Goal: Ask a question

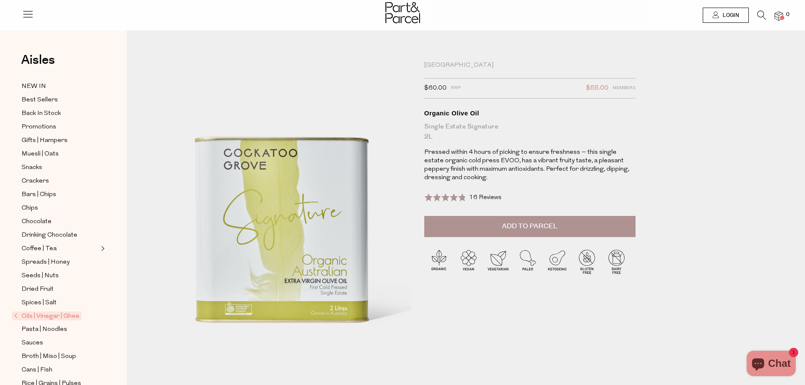
click at [789, 365] on span "Chat" at bounding box center [779, 363] width 22 height 13
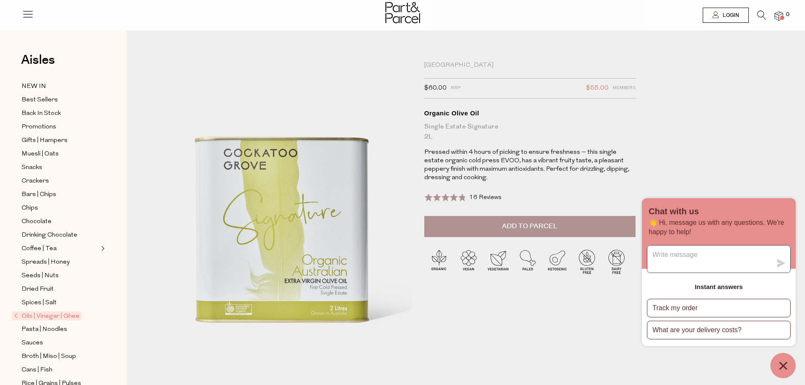
click at [656, 256] on textarea "Message us" at bounding box center [710, 259] width 124 height 27
type textarea "if I were to order 2 ltr cockatoo olive oil, do you charge delivery"
click at [786, 262] on button "submit" at bounding box center [781, 263] width 19 height 8
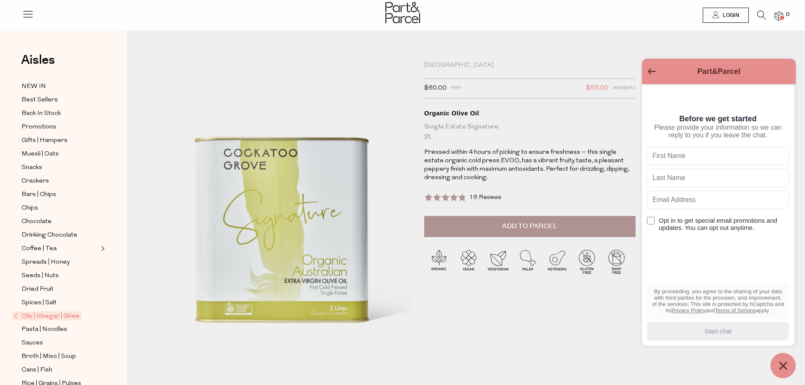
click at [671, 162] on input "text" at bounding box center [718, 156] width 142 height 19
type input "[PERSON_NAME]"
type input "Voon"
click at [649, 224] on input "Opt in to get special email promotions and updates. You can opt out anytime." at bounding box center [651, 221] width 8 height 8
checkbox input "true"
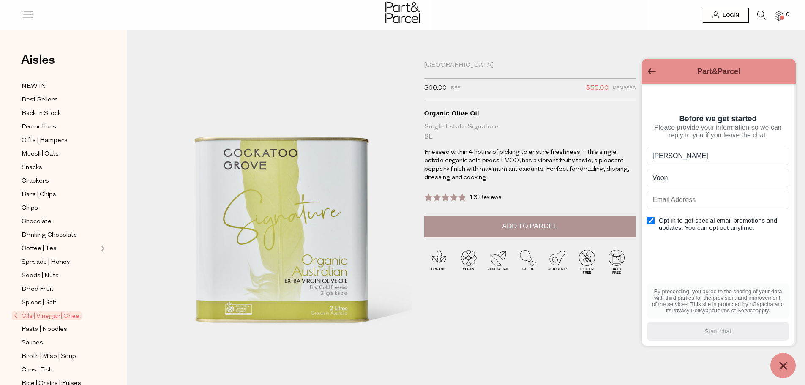
click at [778, 366] on icon "Chat window" at bounding box center [783, 365] width 13 height 13
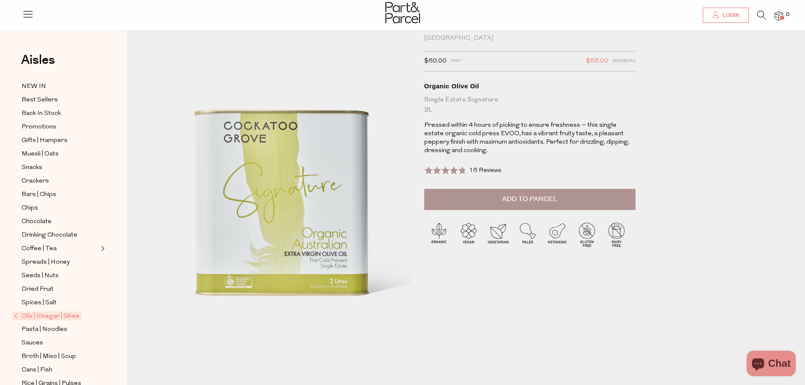
scroll to position [42, 0]
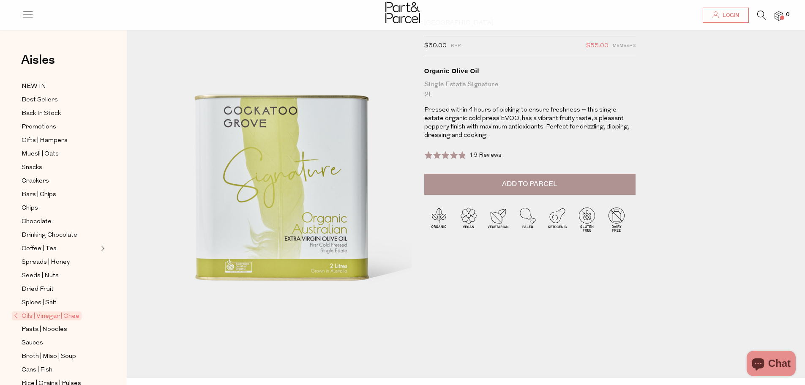
click at [781, 363] on span "Chat" at bounding box center [779, 363] width 22 height 13
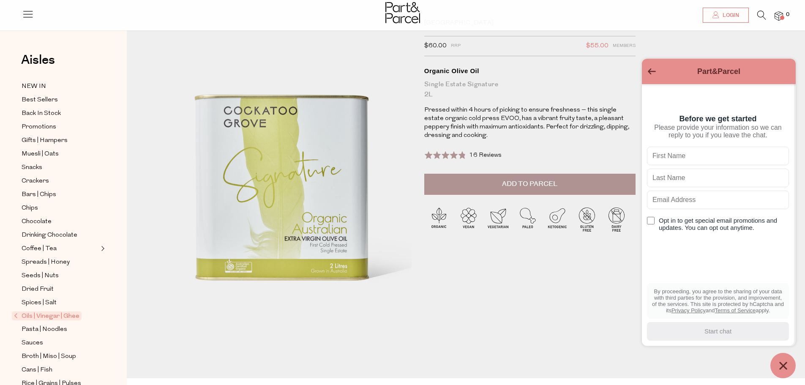
click at [658, 160] on input "text" at bounding box center [718, 156] width 142 height 19
type input "[PERSON_NAME]"
type input "voon"
click at [686, 269] on div "[PERSON_NAME] Opt in to get special email promotions and updates. You can opt o…" at bounding box center [718, 234] width 142 height 175
click at [653, 73] on icon "Go back to the main screen" at bounding box center [652, 71] width 8 height 6
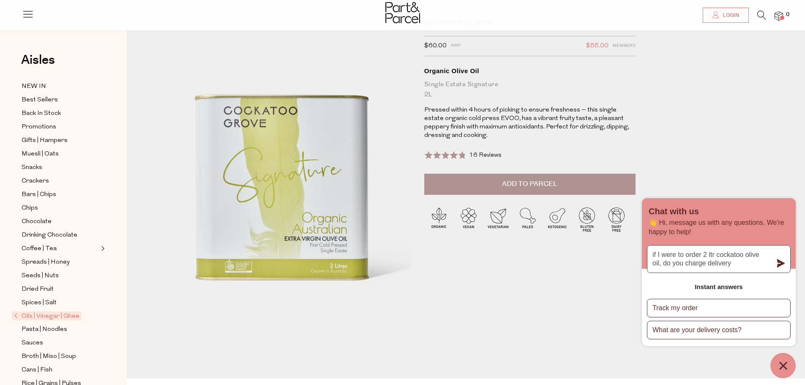
click at [784, 260] on icon "submit" at bounding box center [781, 263] width 8 height 8
